Goal: Find specific page/section: Find specific page/section

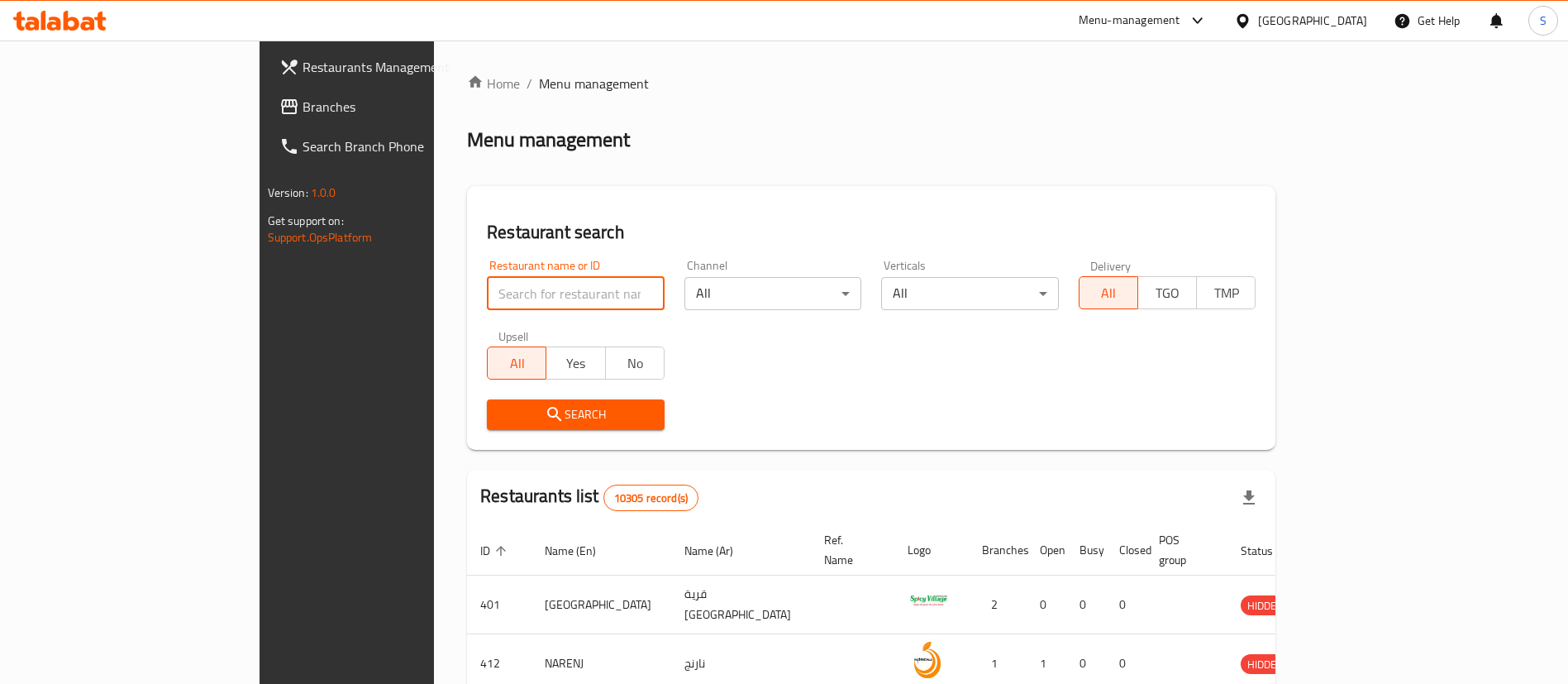
click at [555, 289] on input "search" at bounding box center [575, 294] width 177 height 33
type input "b laban"
click button "Search" at bounding box center [575, 414] width 177 height 31
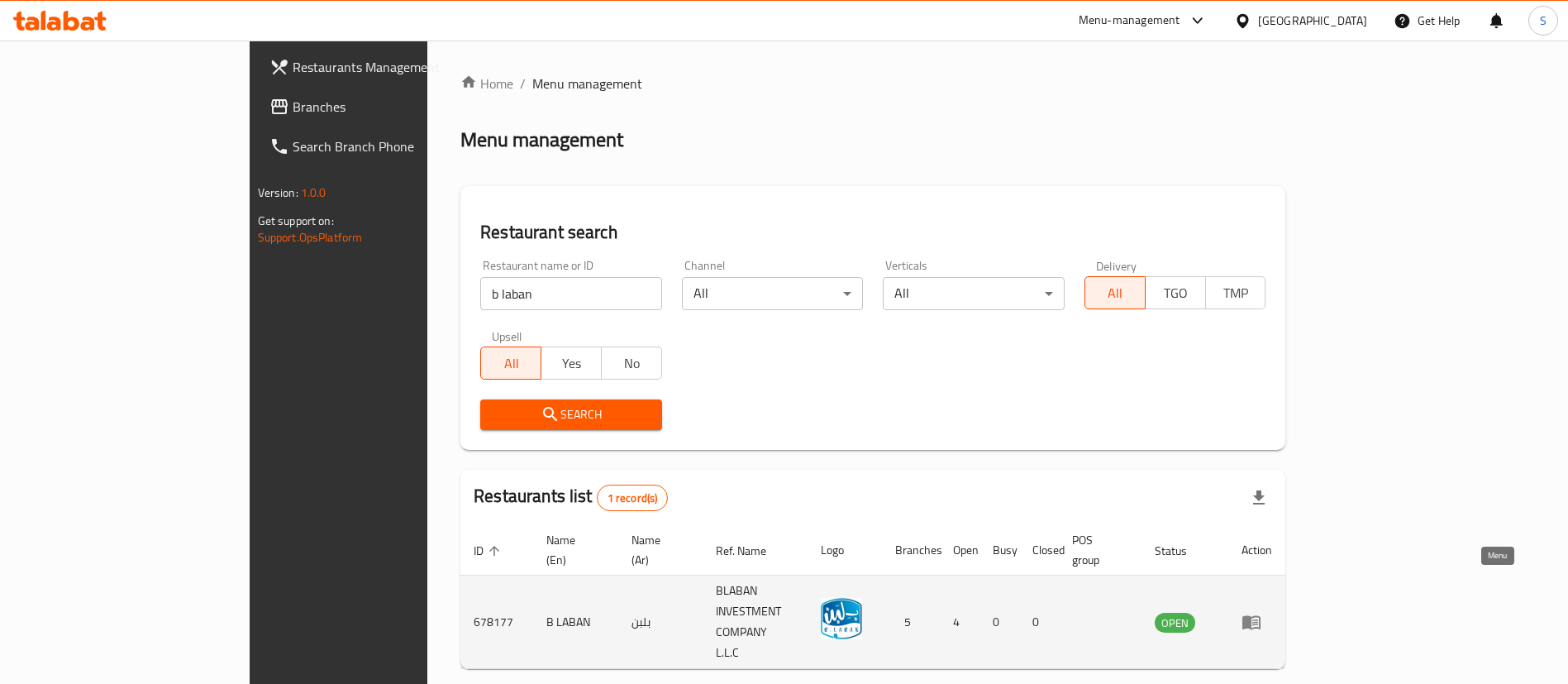
click at [1272, 612] on link "enhanced table" at bounding box center [1256, 621] width 31 height 20
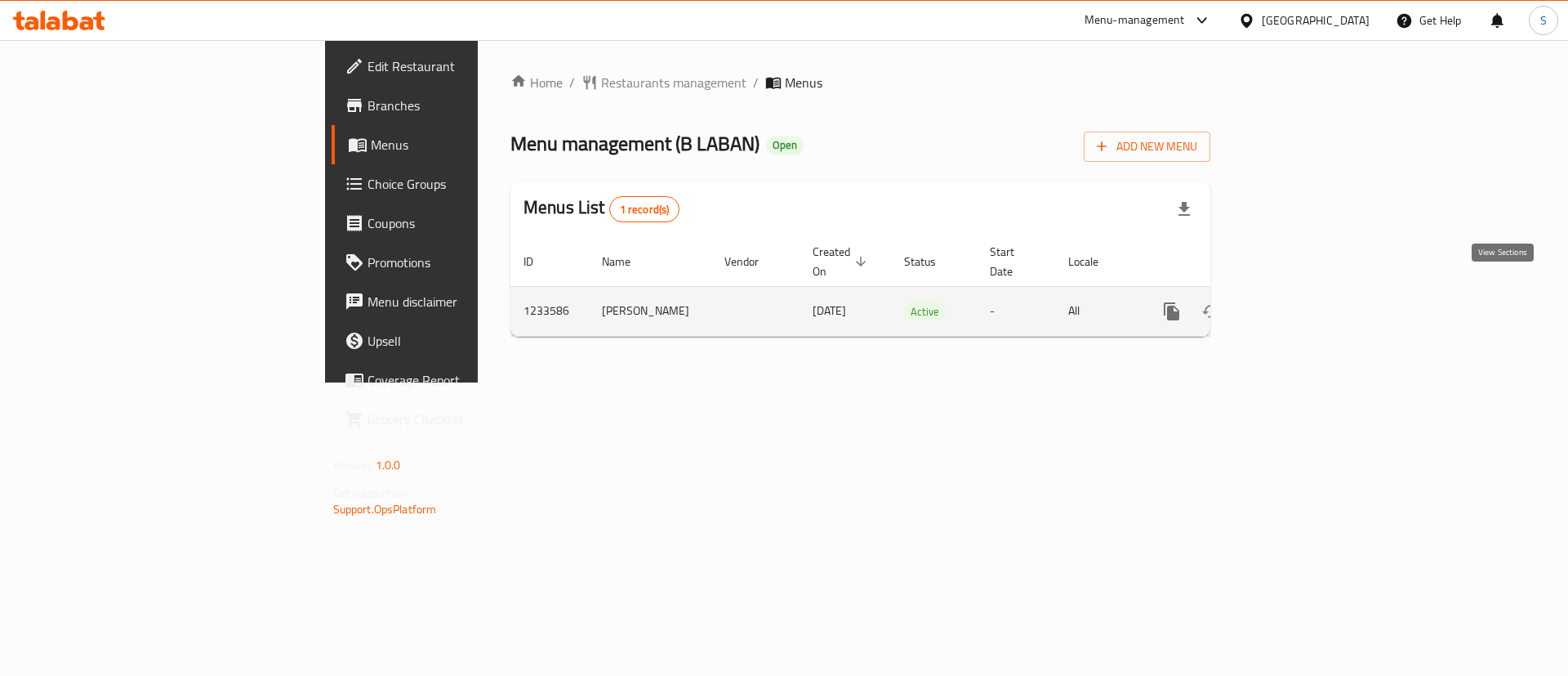
click at [1297, 304] on icon "enhanced table" at bounding box center [1290, 311] width 15 height 15
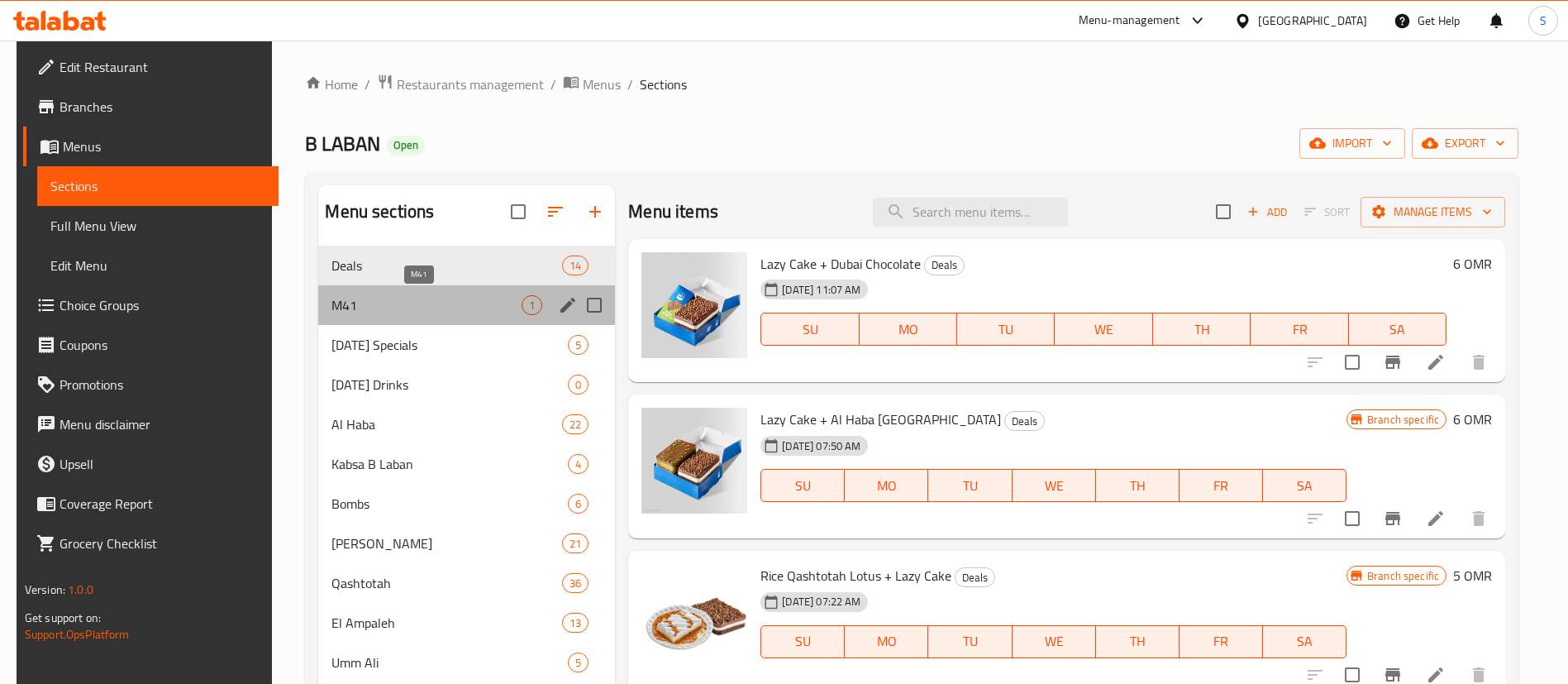
click at [443, 305] on span "M41" at bounding box center [426, 305] width 190 height 20
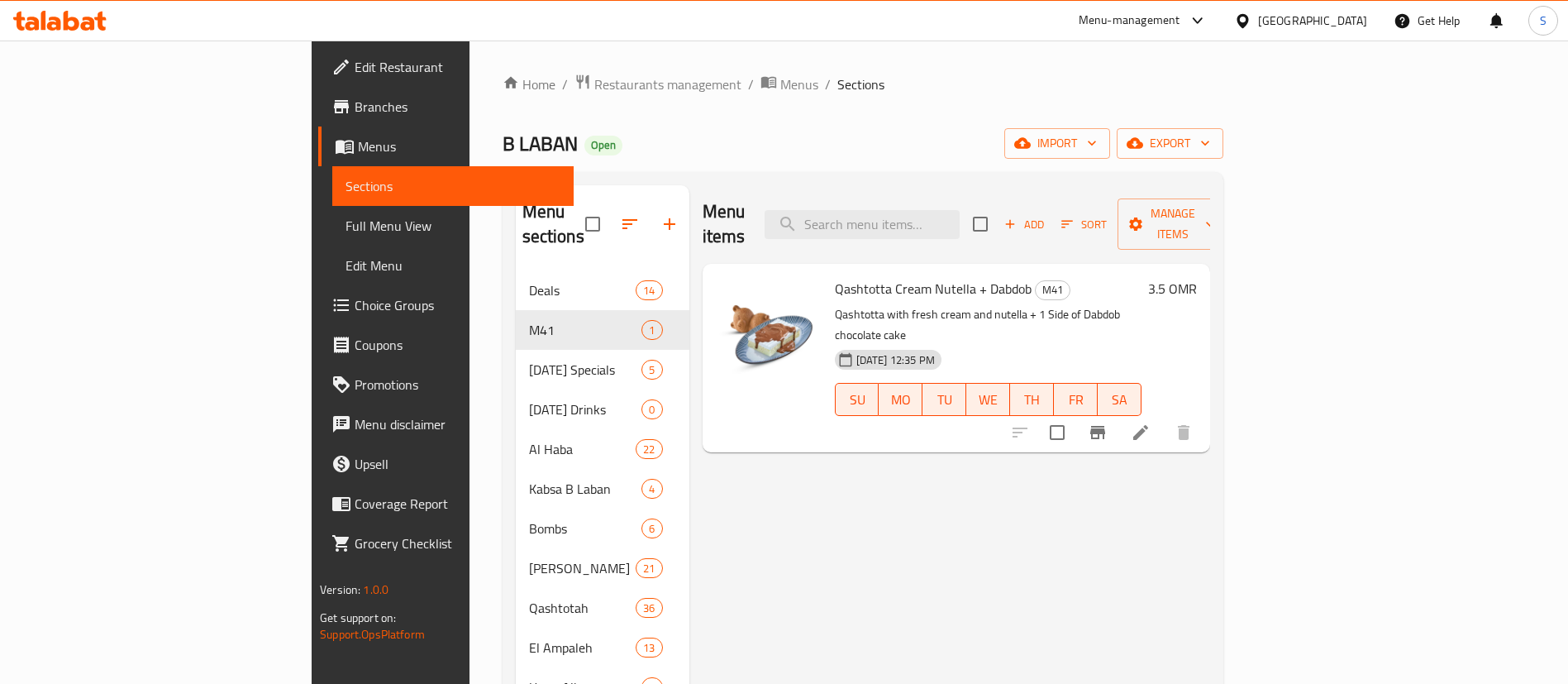
click at [503, 132] on div "B LABAN Open import export" at bounding box center [863, 143] width 721 height 31
click at [954, 212] on input "search" at bounding box center [862, 224] width 195 height 29
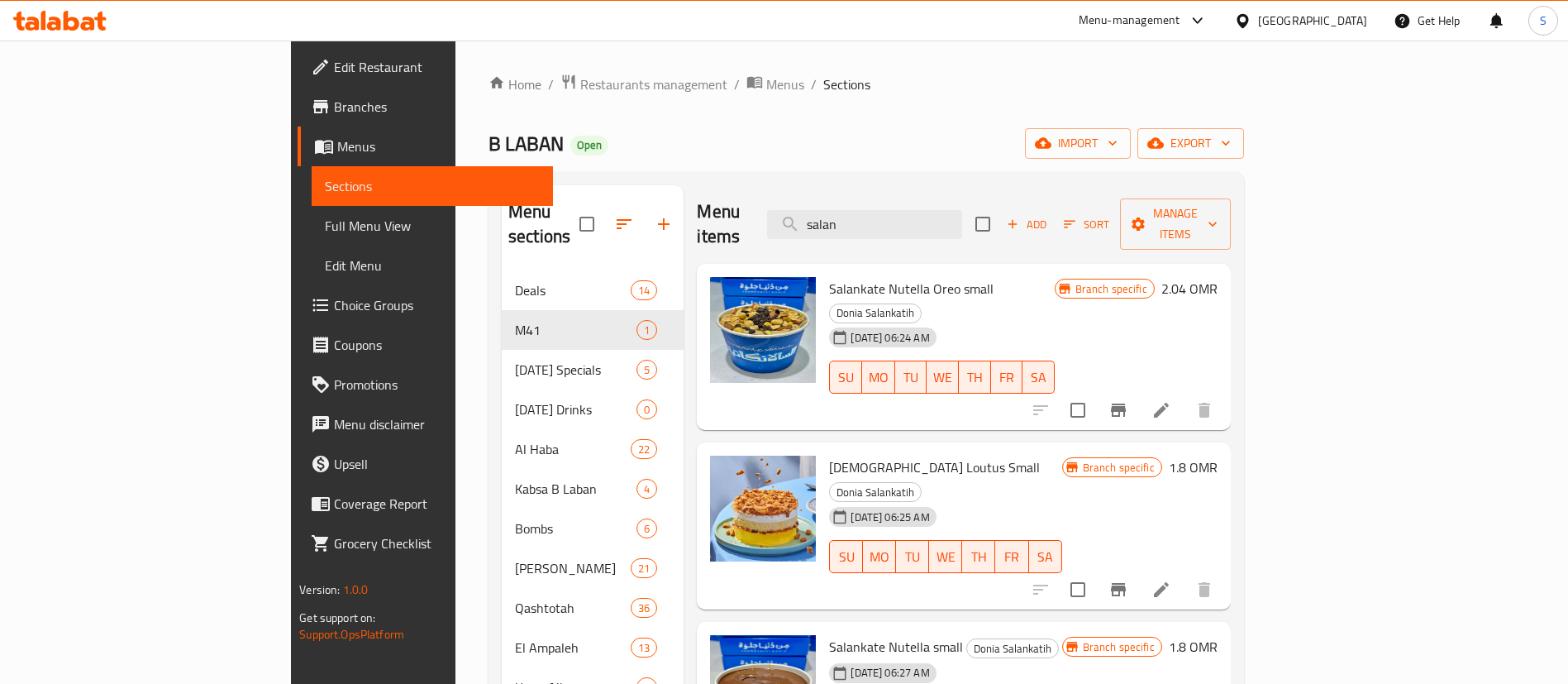
type input "salan"
click at [489, 133] on div "B LABAN Open import export" at bounding box center [866, 143] width 755 height 31
click at [489, 130] on div "B LABAN Open import export" at bounding box center [866, 143] width 755 height 31
click at [581, 90] on span "Restaurants management" at bounding box center [654, 84] width 147 height 20
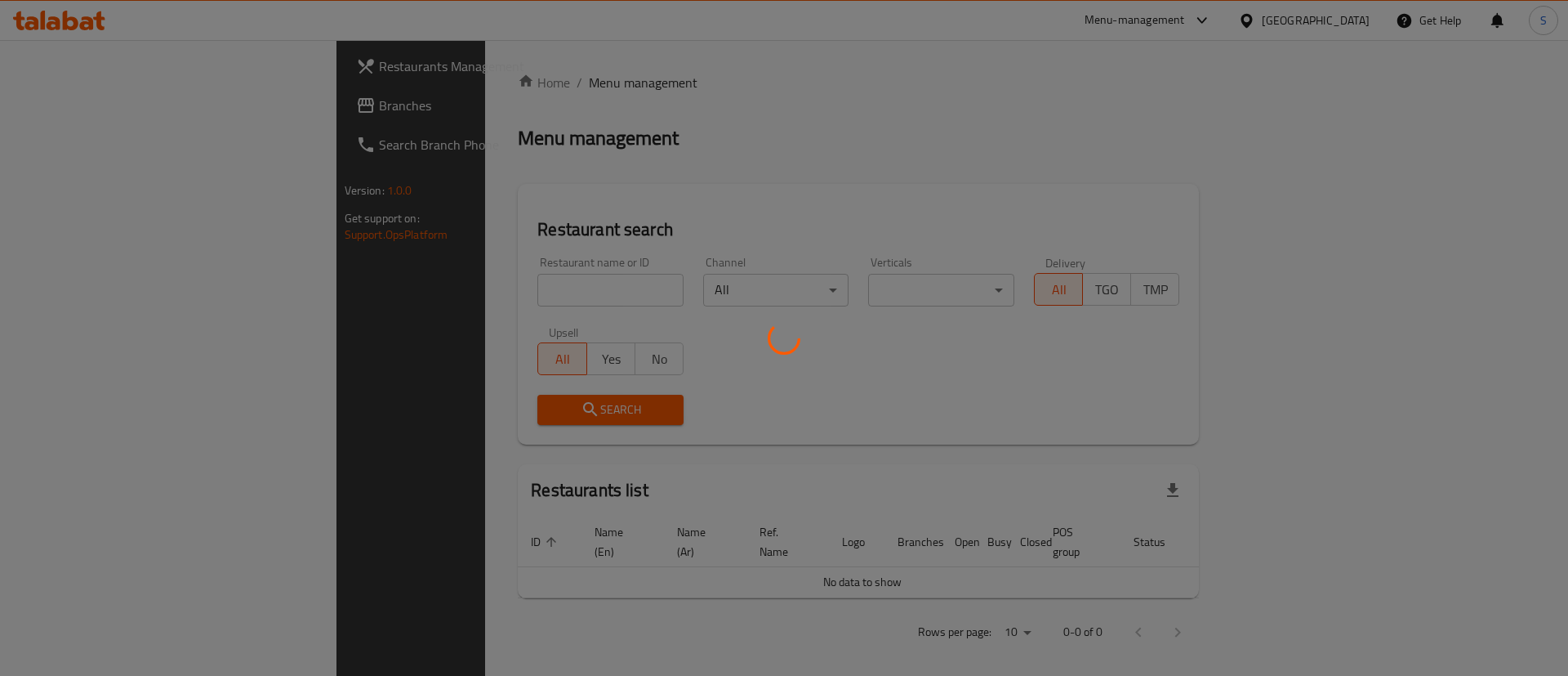
click at [499, 288] on div at bounding box center [784, 338] width 1568 height 676
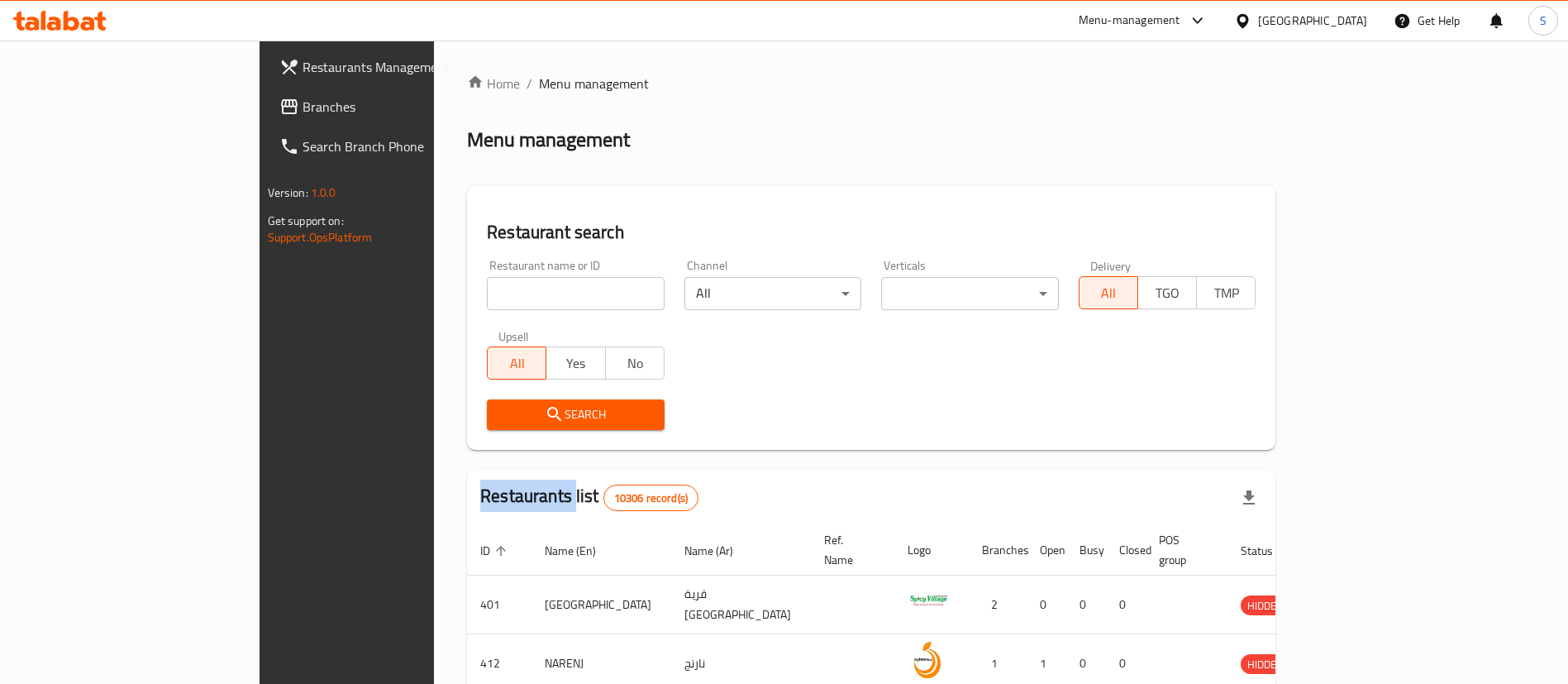
click at [505, 292] on div "Home / Menu management Menu management Restaurant search Restaurant name or ID …" at bounding box center [871, 602] width 808 height 1059
click at [505, 292] on input "search" at bounding box center [575, 294] width 177 height 33
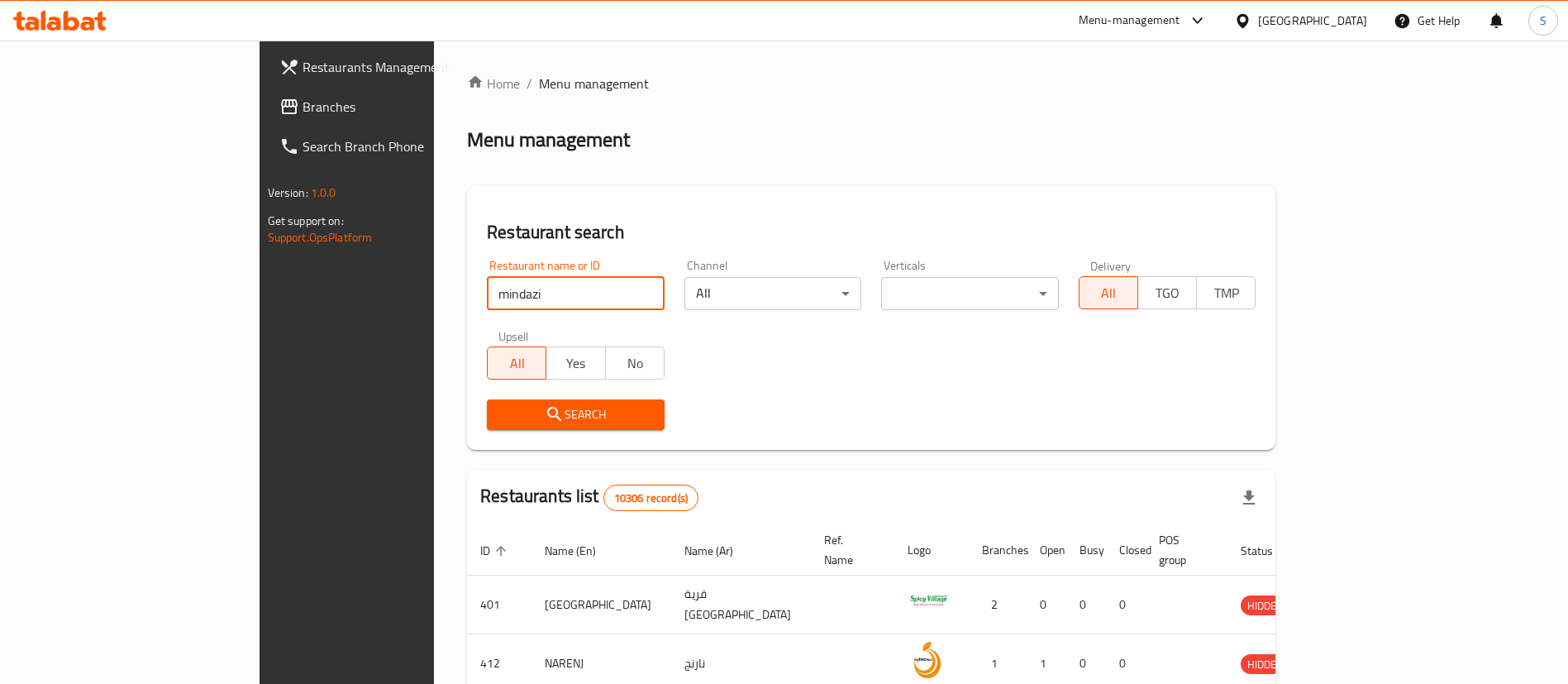
type input "mindazi"
click button "Search" at bounding box center [575, 414] width 177 height 31
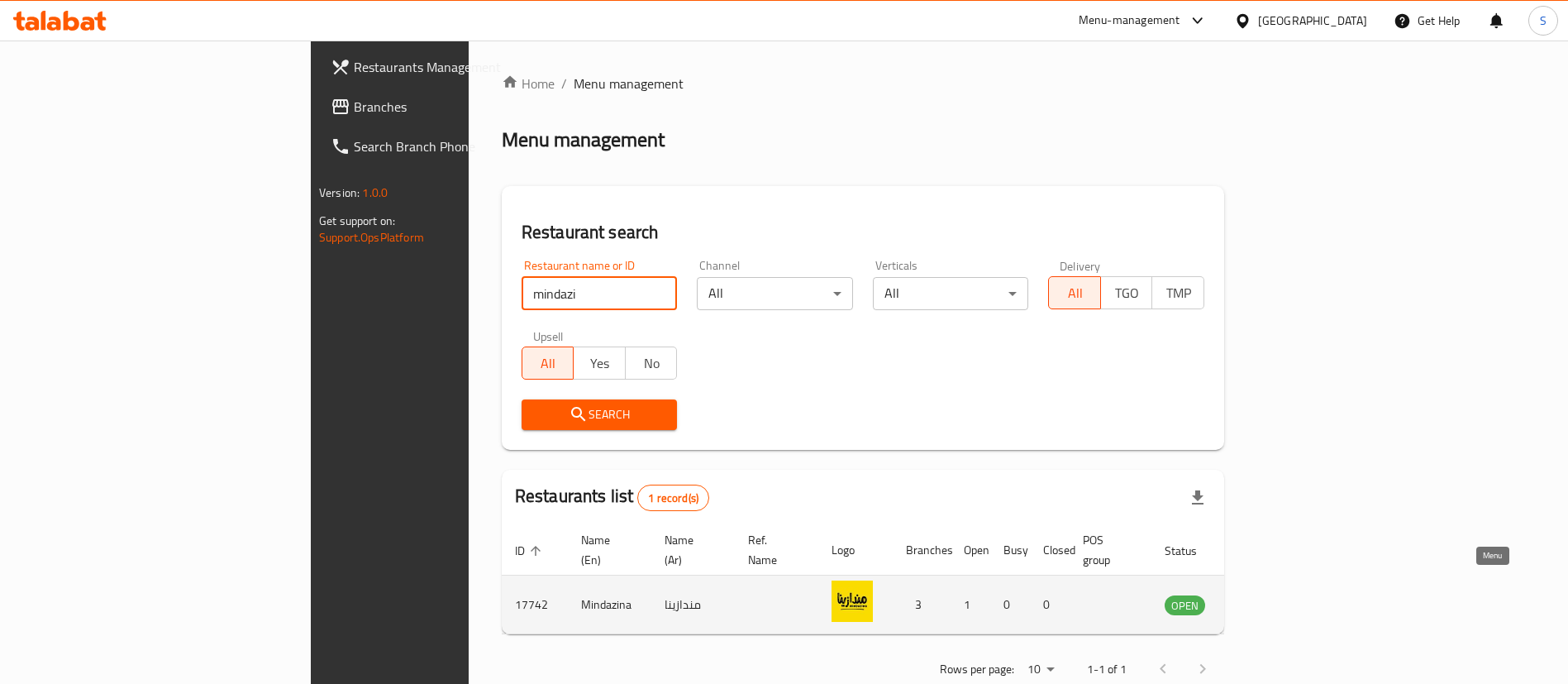
click at [1271, 595] on icon "enhanced table" at bounding box center [1261, 604] width 20 height 20
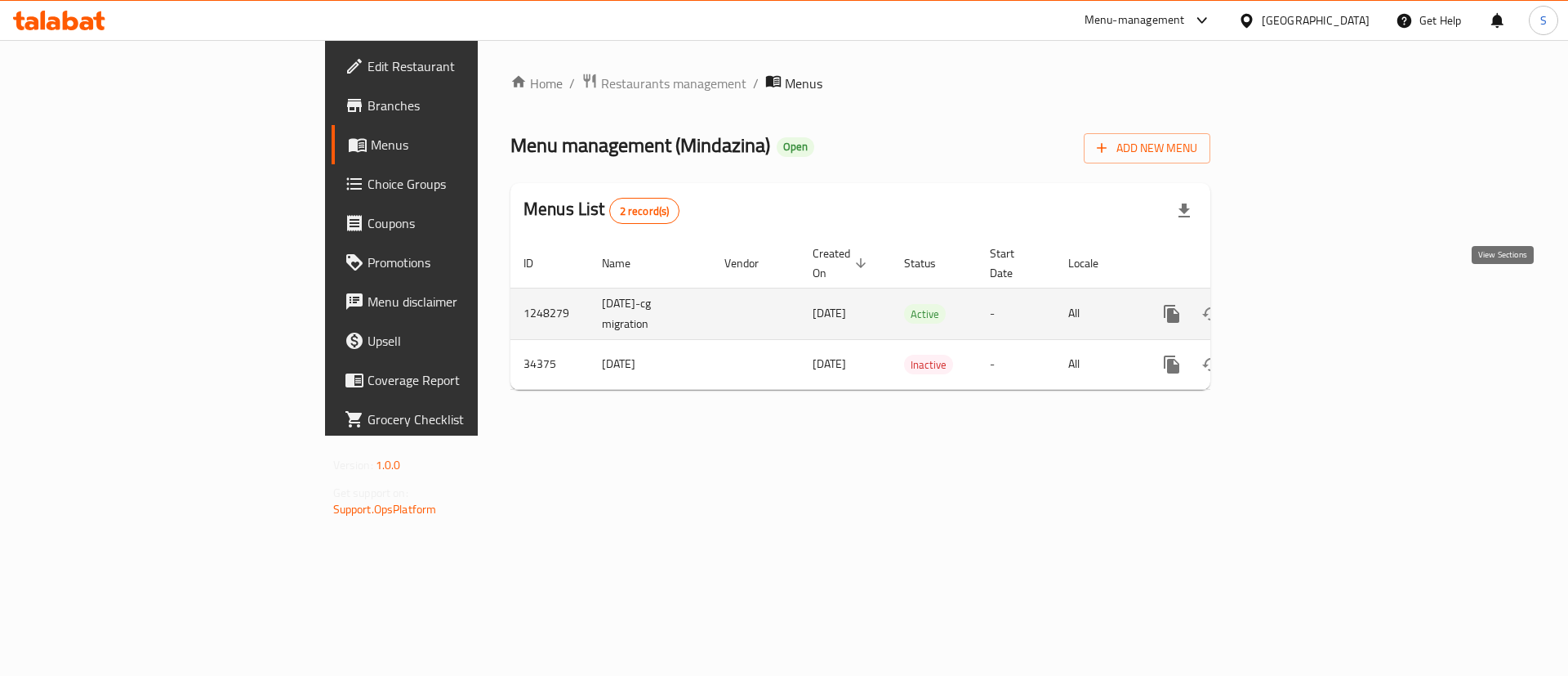
click at [1299, 304] on icon "enhanced table" at bounding box center [1289, 313] width 19 height 19
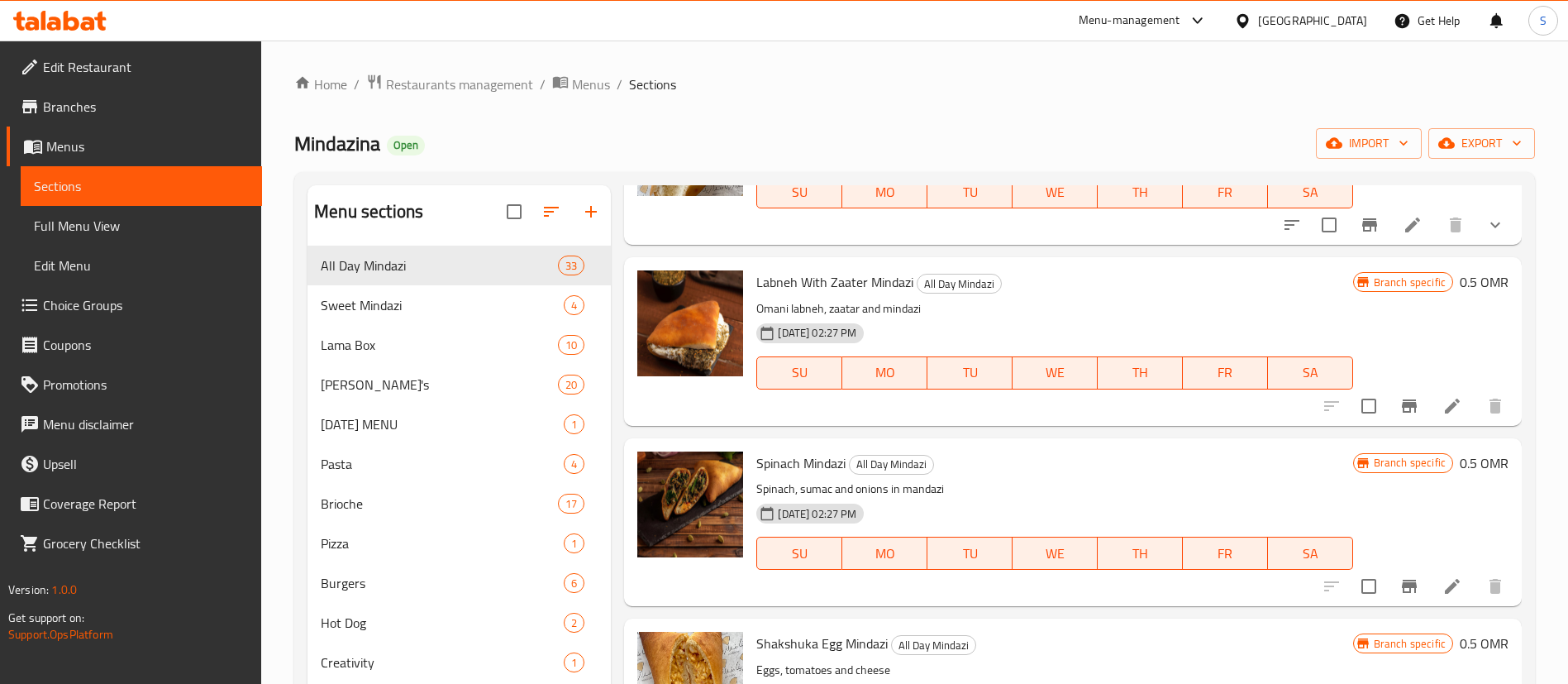
scroll to position [886, 0]
click at [814, 276] on span "Labneh With Zaater Mindazi" at bounding box center [834, 281] width 157 height 25
copy h6 "Labneh With Zaater Mindazi"
click at [814, 276] on span "Labneh With Zaater Mindazi" at bounding box center [834, 281] width 157 height 25
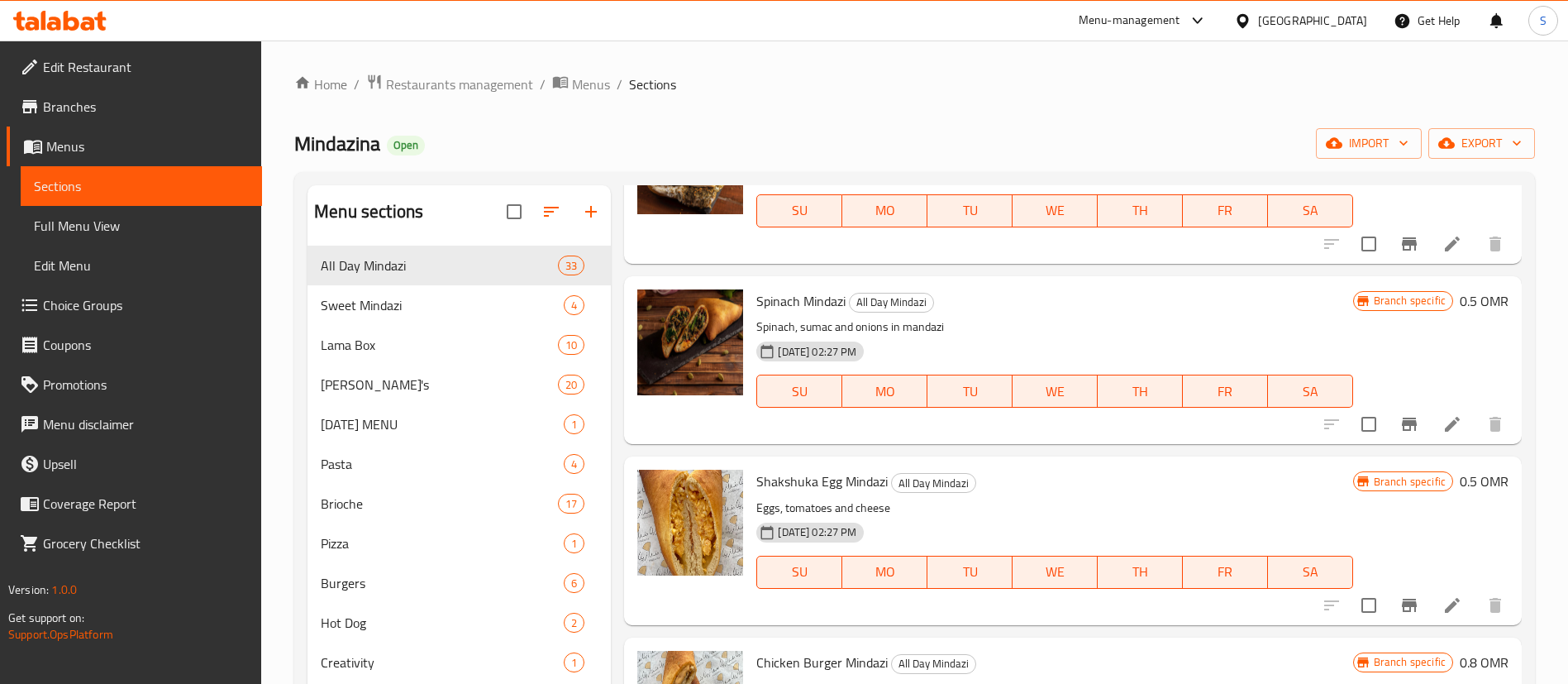
scroll to position [1046, 0]
click at [698, 335] on img at bounding box center [690, 343] width 106 height 106
click at [777, 308] on span "Spinach Mindazi" at bounding box center [801, 301] width 89 height 25
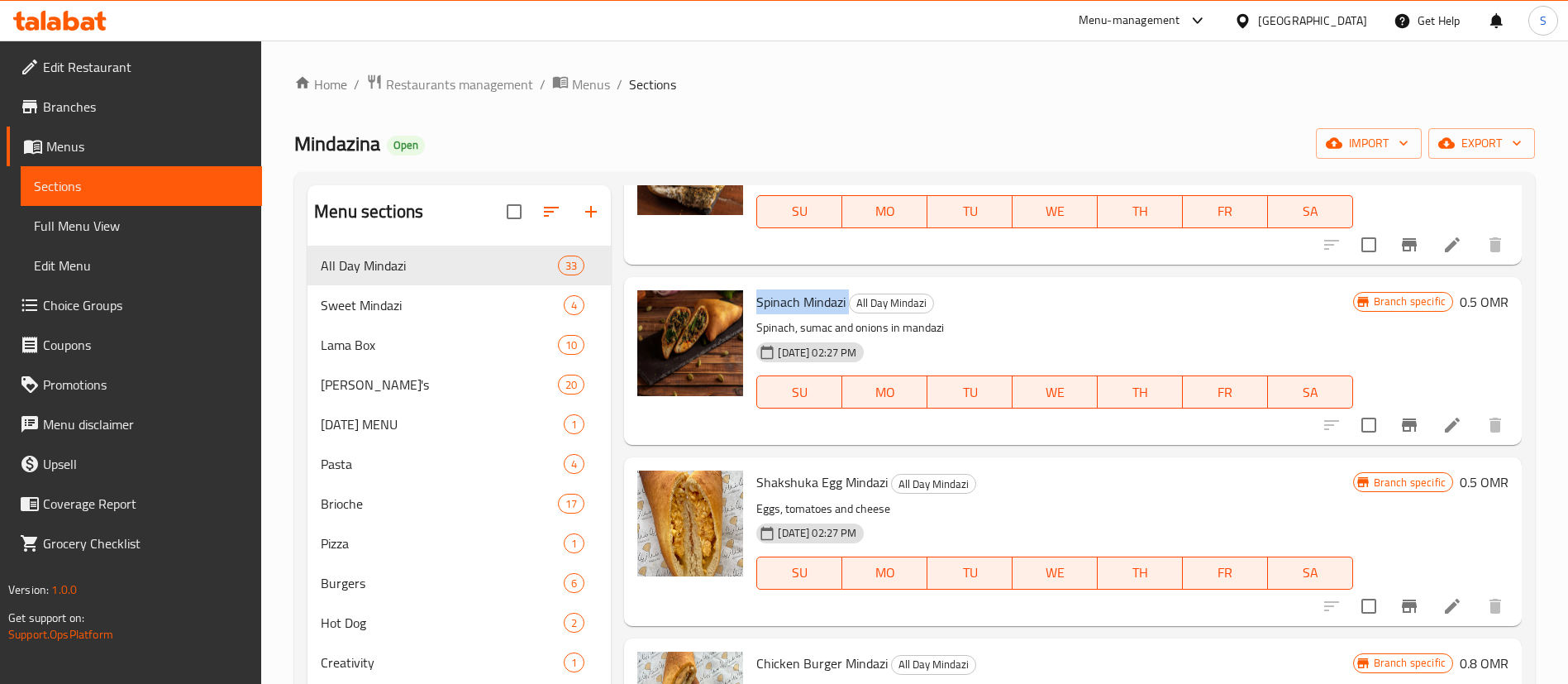
click at [777, 308] on span "Spinach Mindazi" at bounding box center [801, 301] width 89 height 25
copy h6 "Spinach Mindazi"
